Goal: Task Accomplishment & Management: Manage account settings

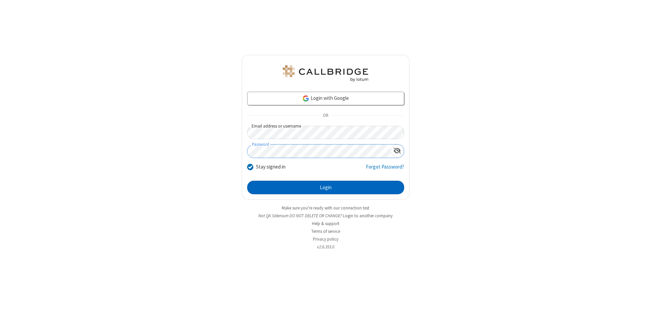
click at [325, 188] on button "Login" at bounding box center [325, 188] width 157 height 14
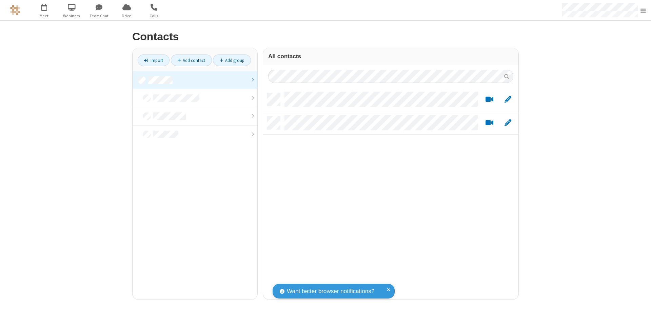
click at [195, 80] on link at bounding box center [194, 80] width 125 height 18
click at [508, 99] on span "Edit" at bounding box center [507, 100] width 7 height 8
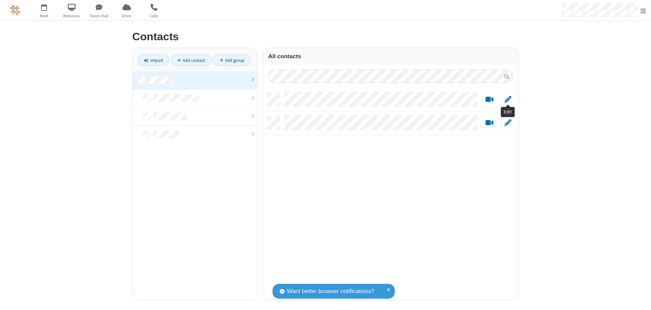
click at [195, 80] on link at bounding box center [194, 80] width 125 height 18
